Goal: Task Accomplishment & Management: Manage account settings

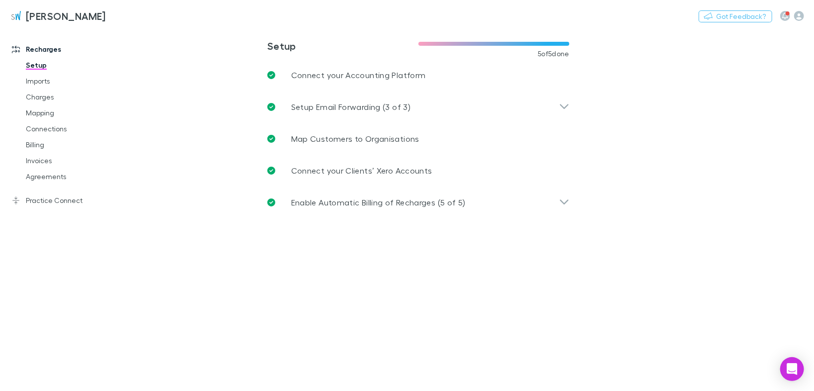
click at [47, 179] on link "Agreements" at bounding box center [73, 177] width 114 height 16
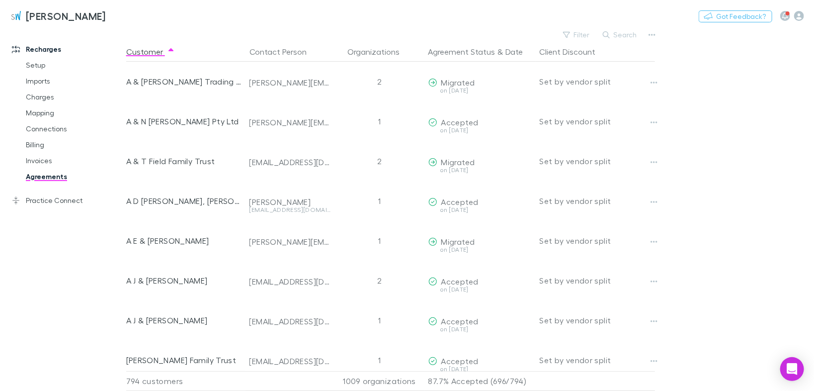
click at [579, 31] on button "Filter" at bounding box center [577, 35] width 38 height 12
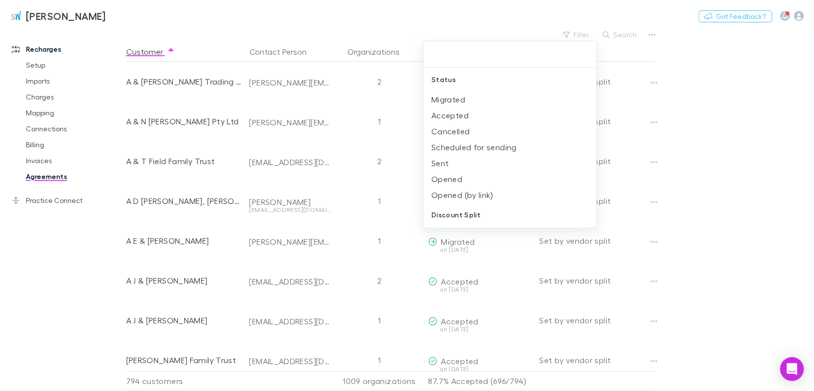
drag, startPoint x: 447, startPoint y: 144, endPoint x: 444, endPoint y: 149, distance: 5.1
click at [447, 145] on li "Scheduled for sending" at bounding box center [510, 147] width 173 height 16
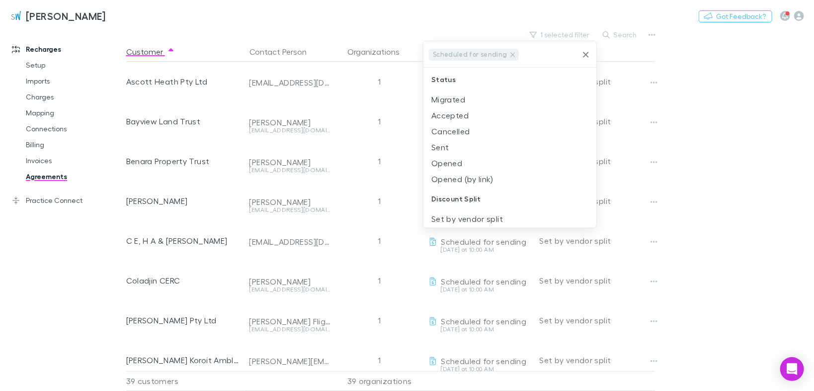
click at [509, 55] on icon at bounding box center [513, 55] width 8 height 8
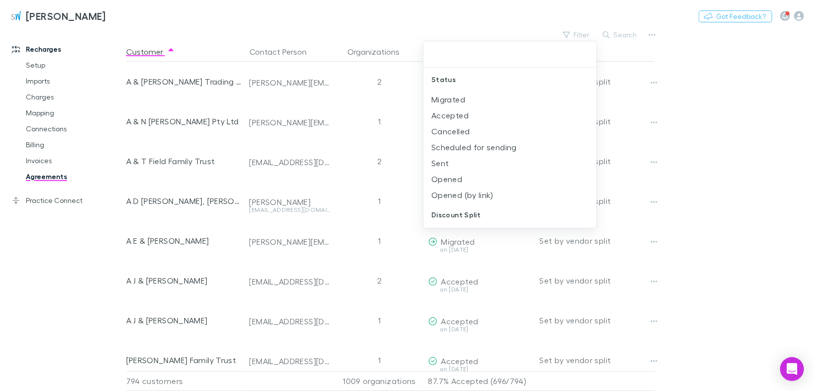
click at [442, 160] on li "Sent" at bounding box center [510, 163] width 173 height 16
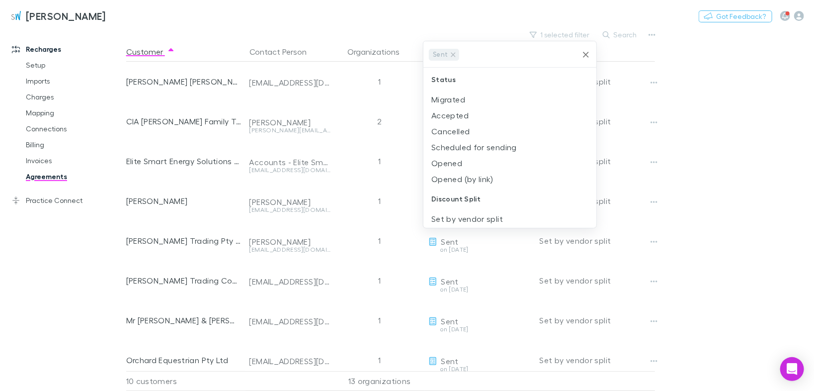
click at [440, 163] on li "Opened" at bounding box center [510, 163] width 173 height 16
click at [441, 163] on li "Opened (by link)" at bounding box center [510, 163] width 173 height 16
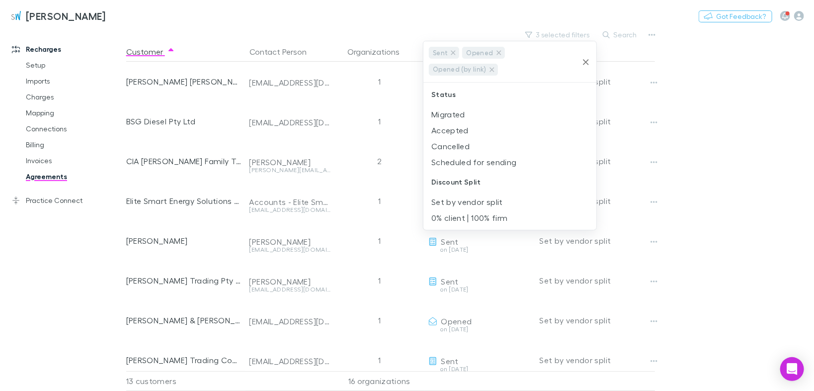
click at [679, 55] on div at bounding box center [407, 195] width 814 height 391
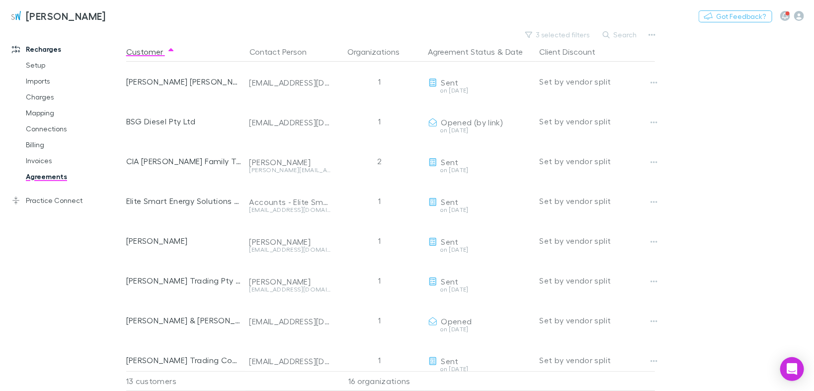
click at [654, 85] on icon "button" at bounding box center [654, 83] width 7 height 8
click at [579, 141] on p "Retract agreement" at bounding box center [592, 138] width 121 height 12
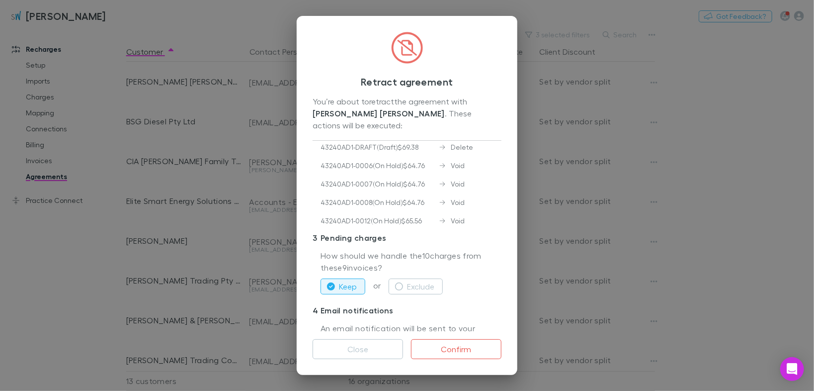
scroll to position [159, 0]
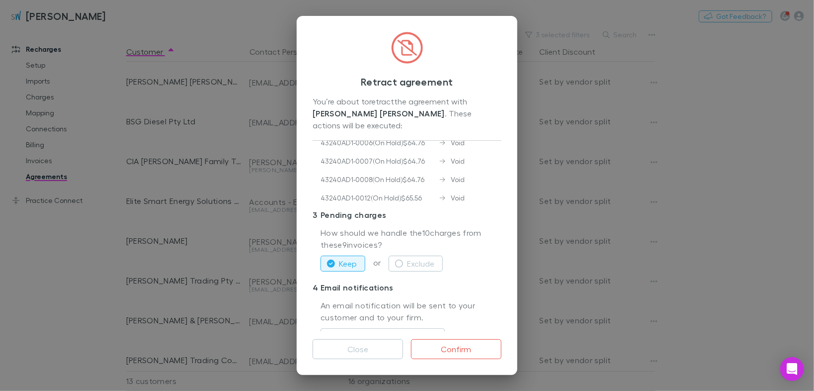
click at [336, 256] on button "Keep" at bounding box center [343, 264] width 45 height 16
click at [404, 256] on button "Exclude" at bounding box center [416, 264] width 54 height 16
click at [330, 260] on icon "button" at bounding box center [331, 264] width 8 height 8
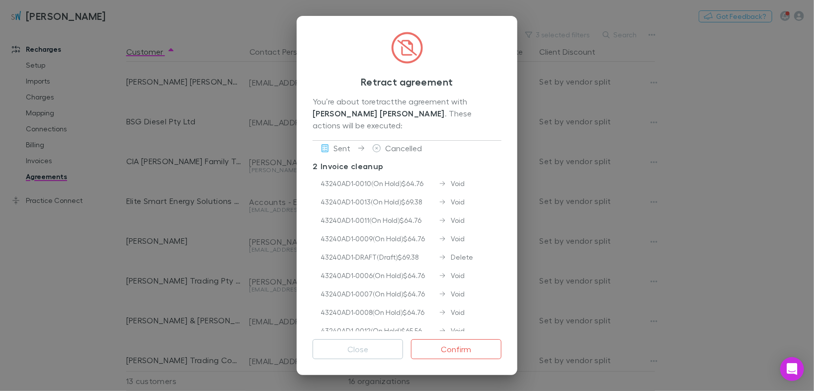
scroll to position [0, 0]
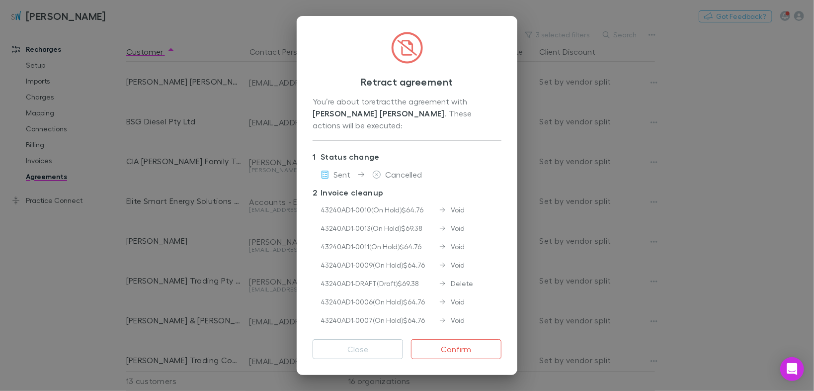
click at [444, 207] on icon at bounding box center [442, 210] width 5 height 6
click at [377, 171] on icon at bounding box center [376, 175] width 9 height 8
click at [375, 171] on icon at bounding box center [376, 175] width 9 height 8
click at [338, 170] on span "Sent" at bounding box center [342, 174] width 17 height 9
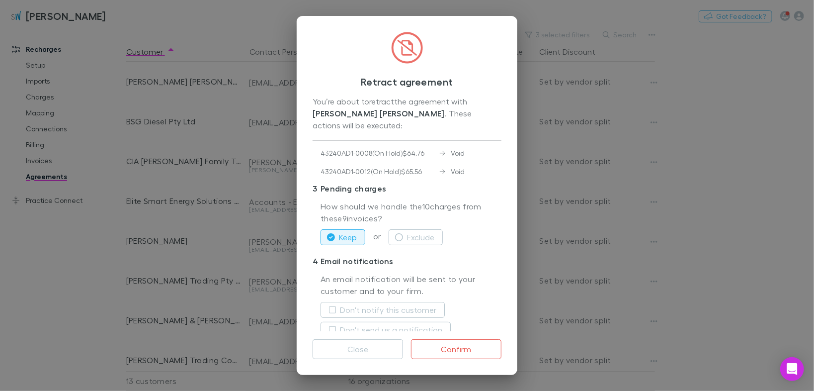
click at [338, 344] on button "Close" at bounding box center [358, 349] width 90 height 20
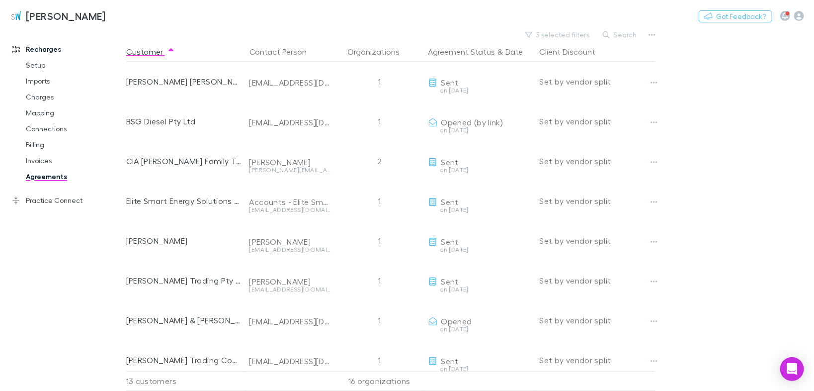
click at [0, 0] on button "Copy link" at bounding box center [0, 0] width 0 height 0
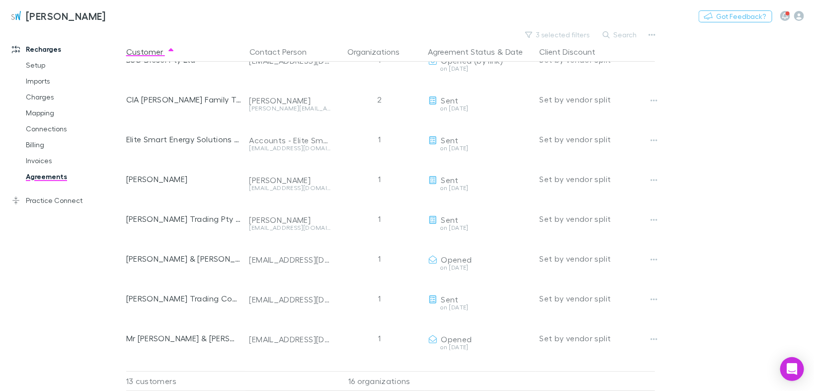
scroll to position [80, 0]
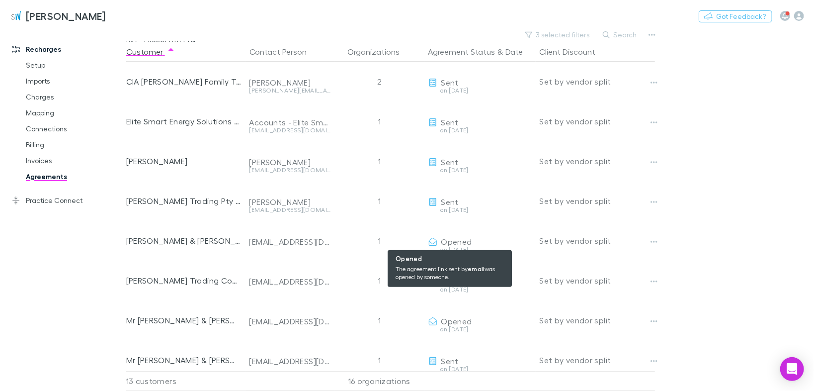
click at [452, 244] on span "Opened" at bounding box center [456, 241] width 31 height 9
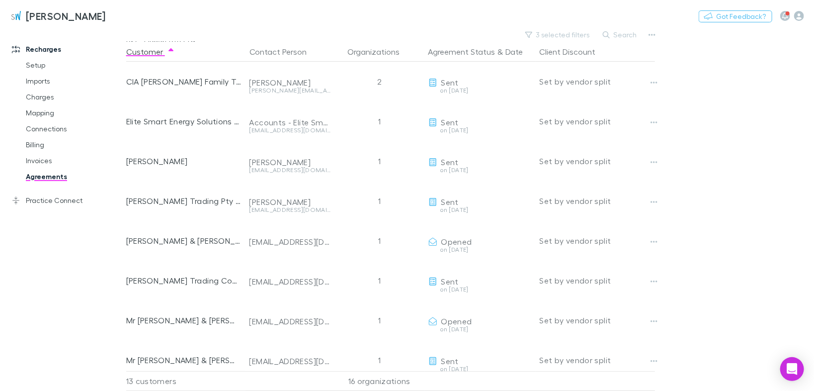
click at [0, 0] on button "Copy link" at bounding box center [0, 0] width 0 height 0
click at [649, 32] on icon "button" at bounding box center [652, 35] width 7 height 8
click at [550, 105] on p "Sent and Opened agreements" at bounding box center [590, 103] width 121 height 12
click at [653, 161] on icon "button" at bounding box center [654, 162] width 7 height 2
click at [564, 218] on p "Retract agreement" at bounding box center [592, 218] width 121 height 12
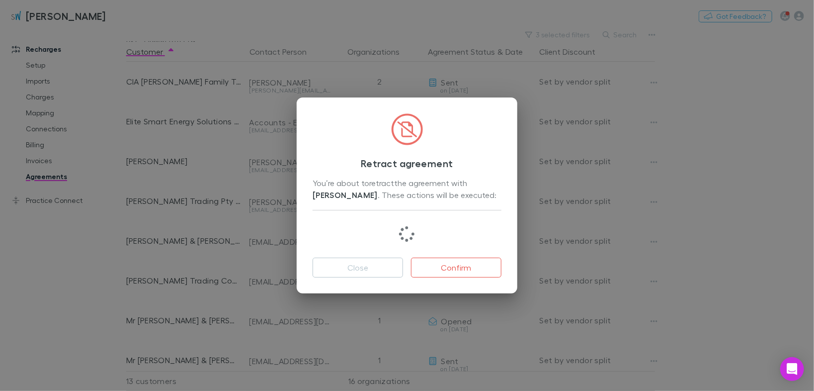
click at [444, 267] on button "Confirm" at bounding box center [456, 268] width 90 height 20
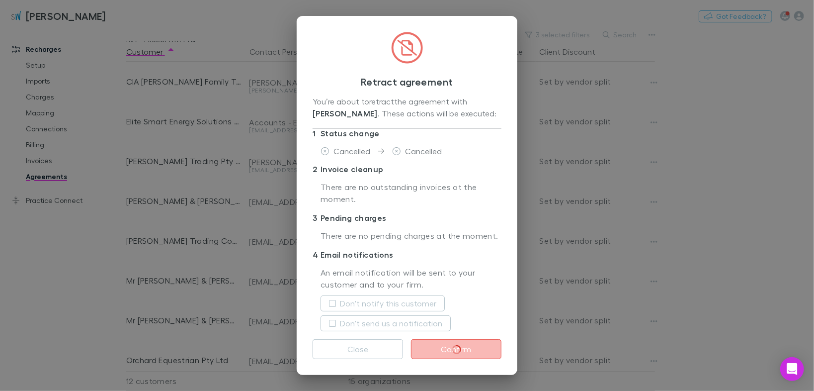
scroll to position [17, 0]
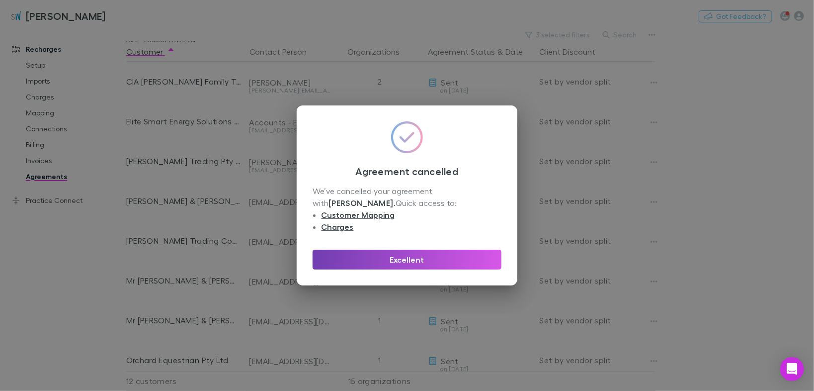
click at [411, 264] on button "Excellent" at bounding box center [407, 260] width 189 height 20
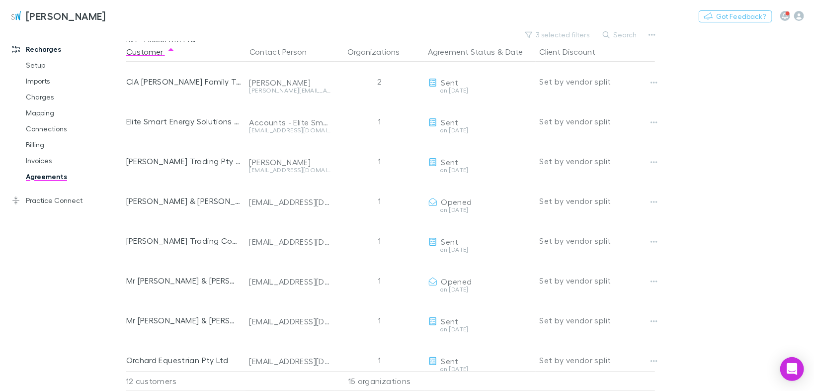
click at [658, 280] on button "button" at bounding box center [654, 281] width 14 height 14
click at [557, 336] on p "Retract agreement" at bounding box center [592, 337] width 121 height 12
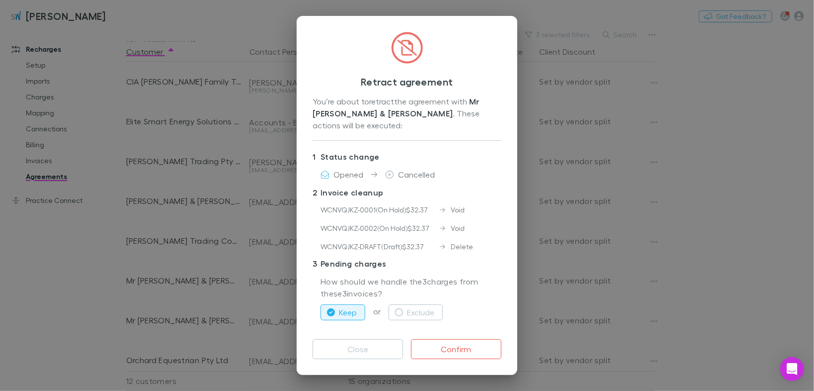
click at [394, 304] on button "Exclude" at bounding box center [416, 312] width 54 height 16
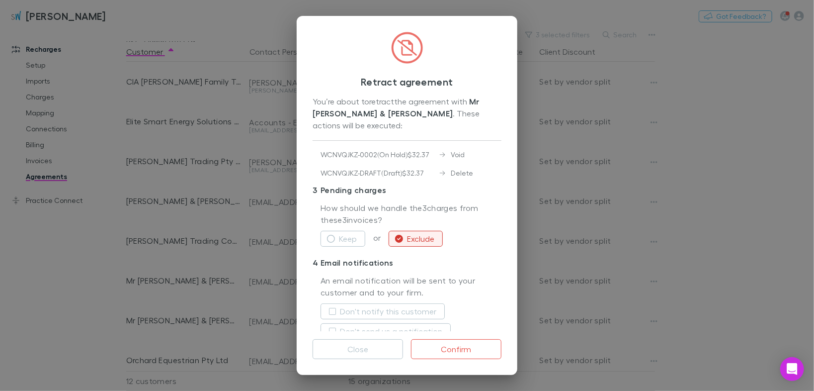
scroll to position [75, 0]
click at [450, 341] on button "Confirm" at bounding box center [456, 349] width 90 height 20
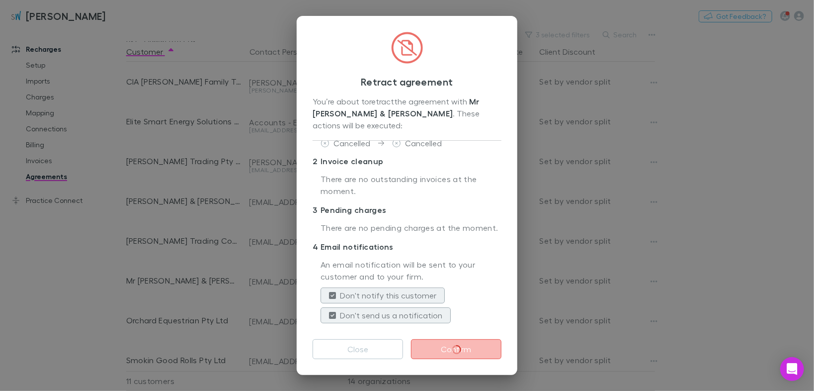
scroll to position [17, 0]
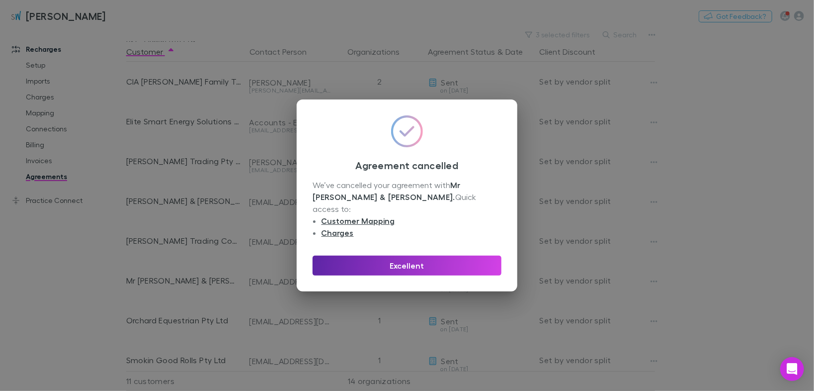
click at [379, 248] on div "Excellent" at bounding box center [407, 262] width 189 height 28
click at [389, 256] on button "Excellent" at bounding box center [407, 266] width 189 height 20
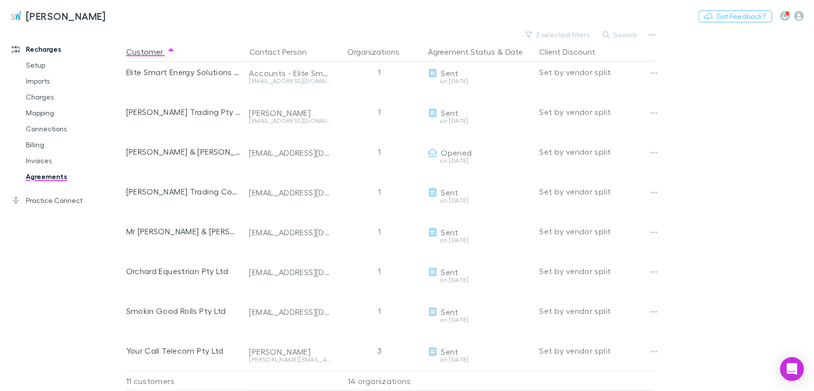
scroll to position [0, 0]
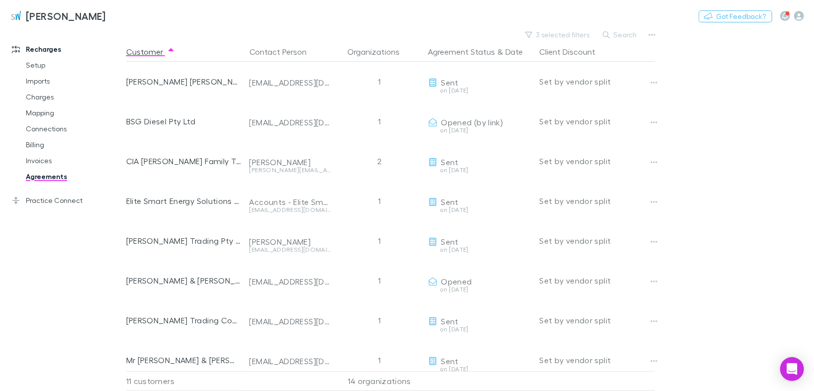
click at [0, 0] on button "Copy link" at bounding box center [0, 0] width 0 height 0
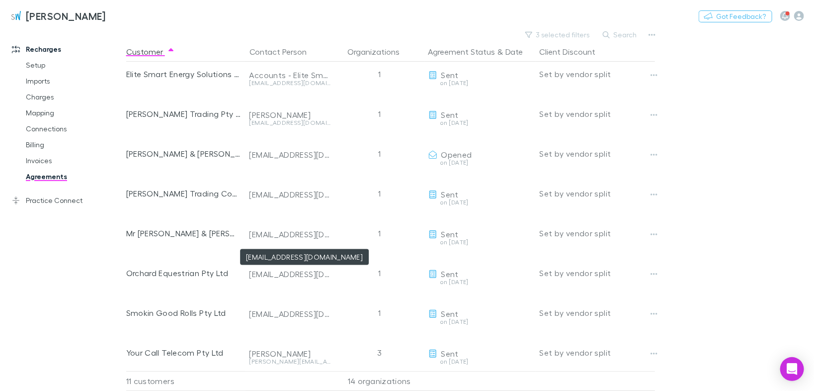
scroll to position [134, 0]
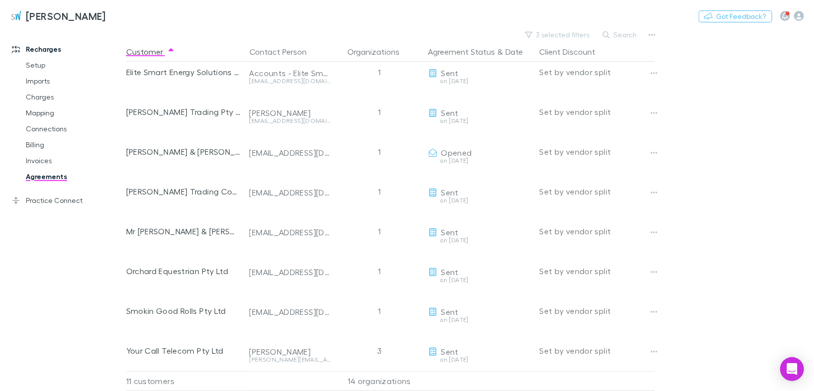
click at [658, 306] on button "button" at bounding box center [654, 312] width 14 height 14
click at [658, 306] on div "Send again Add charge to next invoice Retract agreement Open contact in Xero" at bounding box center [592, 343] width 137 height 80
click at [707, 305] on main "3 selected filters Search Customer Contact Person Organizations Agreement Statu…" at bounding box center [470, 209] width 688 height 363
click at [0, 0] on button "Copy link" at bounding box center [0, 0] width 0 height 0
